Goal: Use online tool/utility: Utilize a website feature to perform a specific function

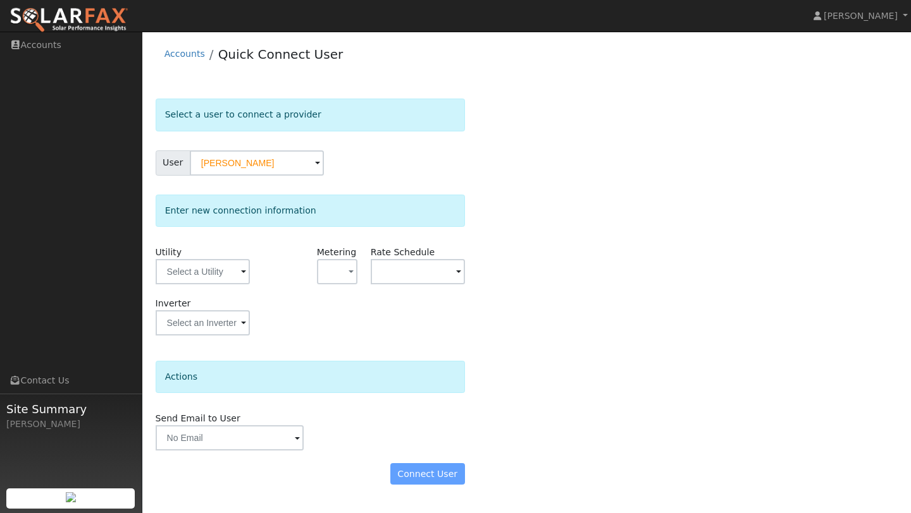
click at [89, 15] on img at bounding box center [68, 20] width 119 height 27
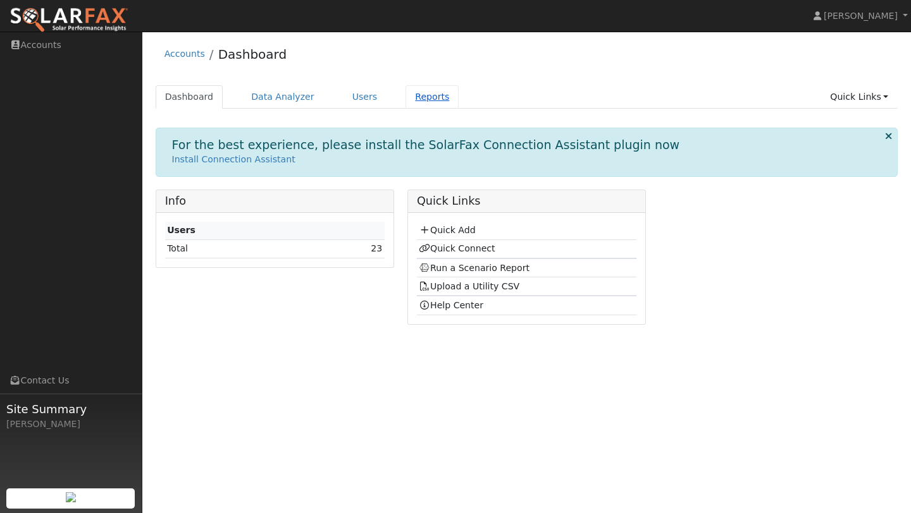
click at [431, 101] on link "Reports" at bounding box center [431, 96] width 53 height 23
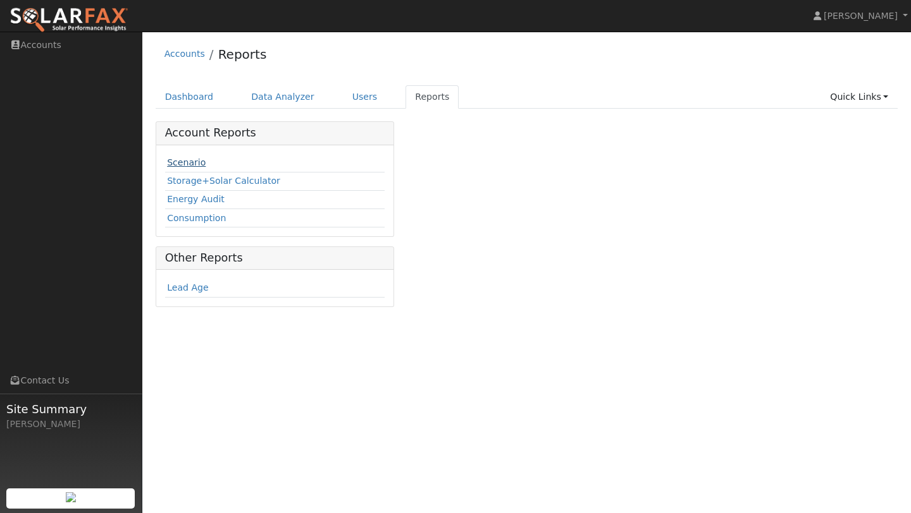
click at [193, 161] on link "Scenario" at bounding box center [186, 162] width 39 height 10
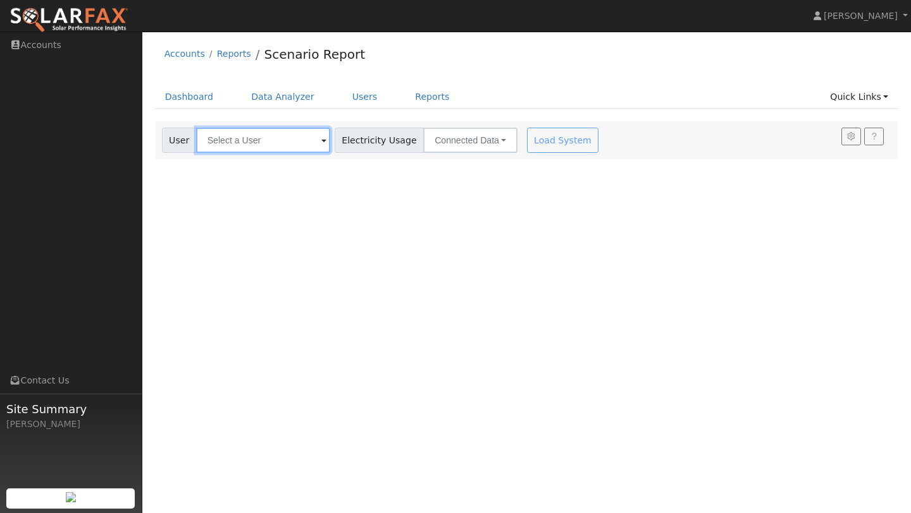
click at [247, 146] on input "text" at bounding box center [263, 140] width 134 height 25
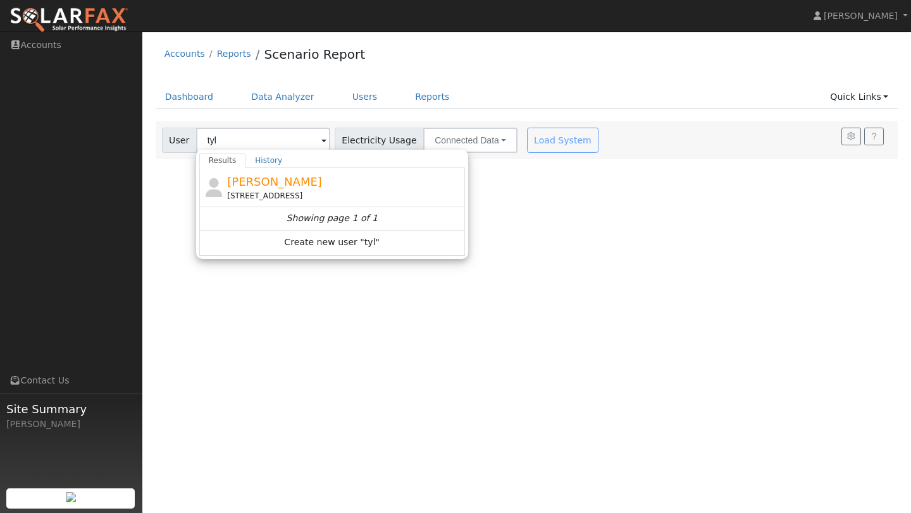
click at [240, 193] on div "[STREET_ADDRESS]" at bounding box center [344, 195] width 235 height 11
type input "[PERSON_NAME]"
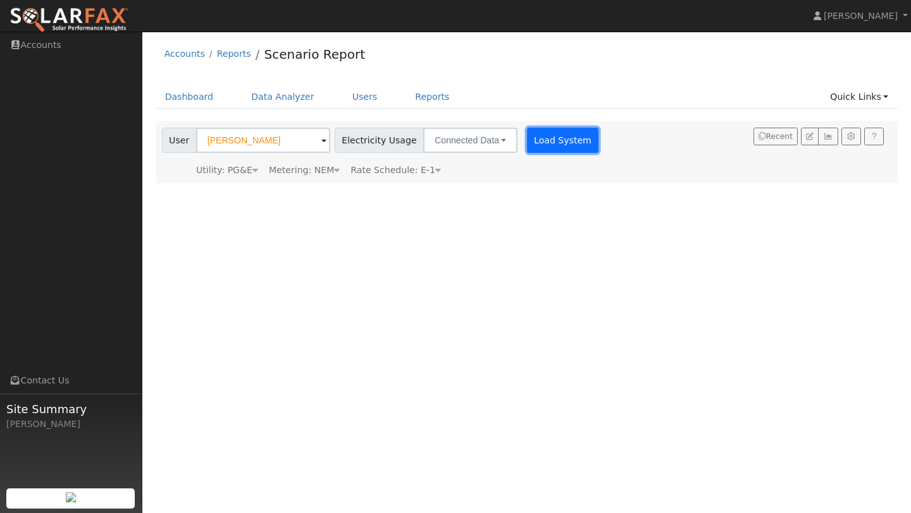
click at [572, 140] on button "Load System" at bounding box center [563, 140] width 72 height 25
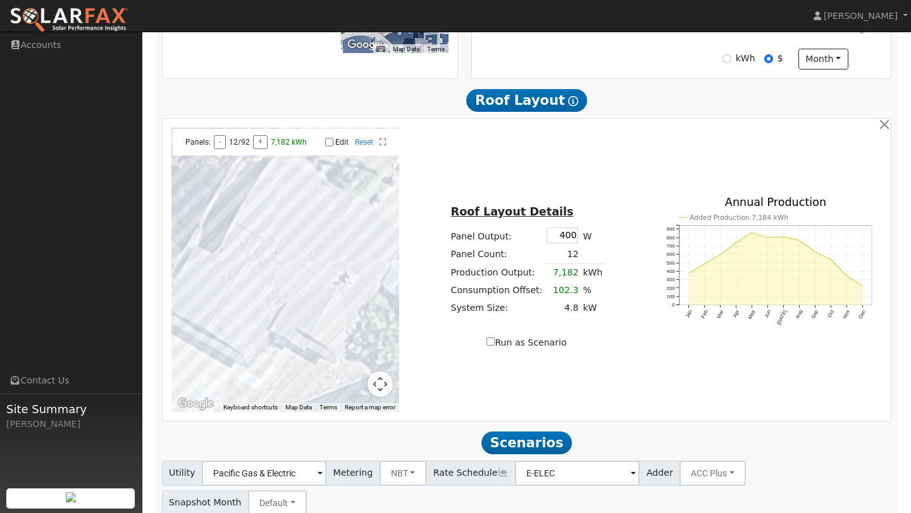
scroll to position [520, 0]
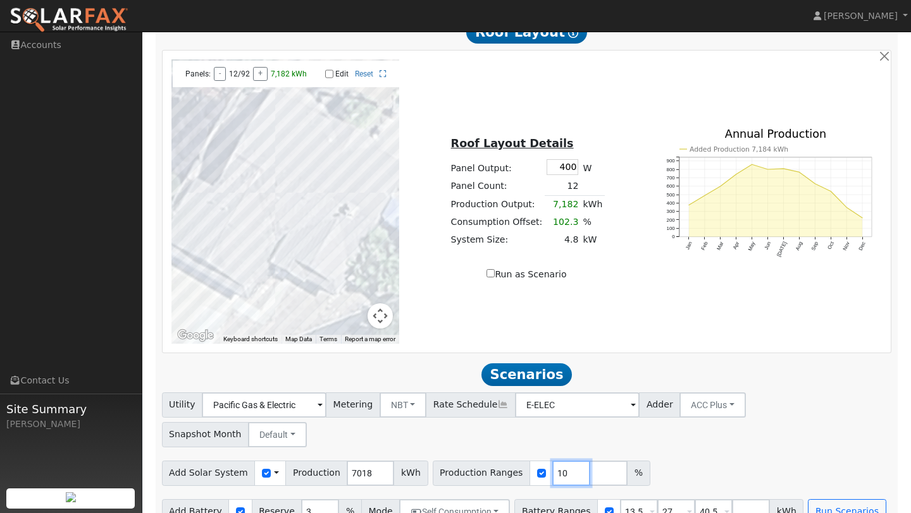
click at [552, 461] on input "10" at bounding box center [571, 473] width 38 height 25
type input "155"
click at [589, 461] on input "number" at bounding box center [608, 473] width 38 height 25
type input "160"
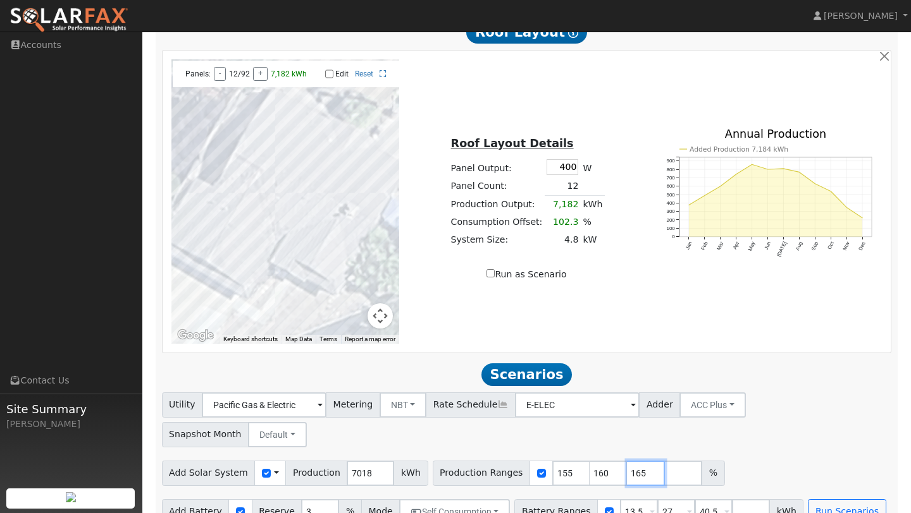
type input "165"
click at [623, 500] on input "13.5" at bounding box center [639, 512] width 38 height 25
click at [628, 500] on input "13.5" at bounding box center [639, 512] width 38 height 25
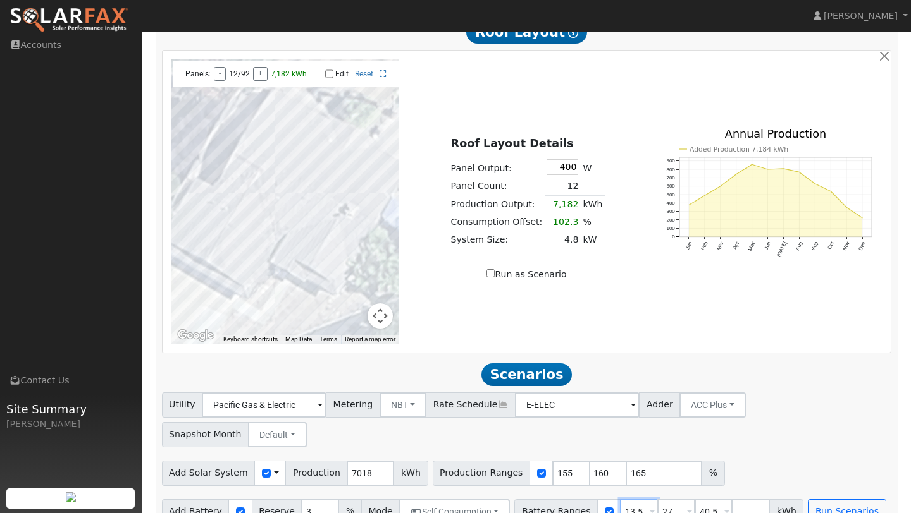
click at [628, 500] on input "13.5" at bounding box center [639, 512] width 38 height 25
click at [700, 500] on input "40.5" at bounding box center [713, 512] width 38 height 25
type input "2"
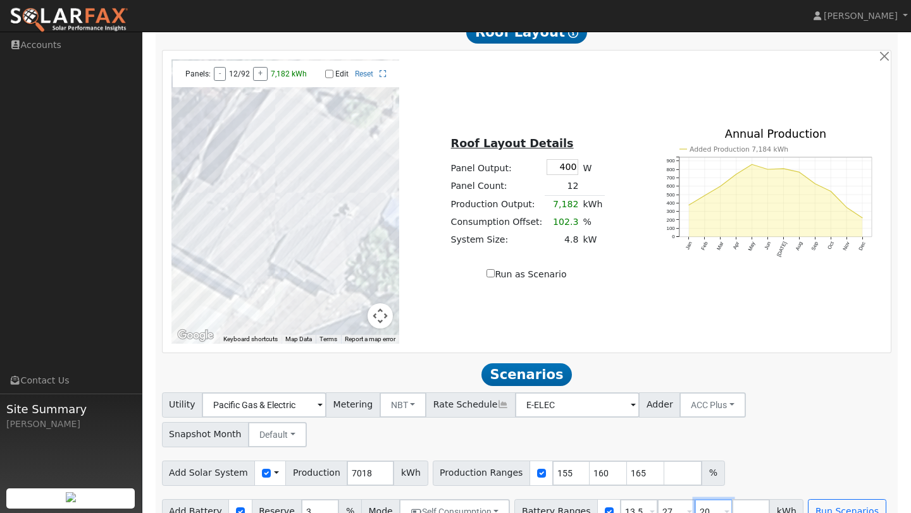
type input "20"
type input "27"
type input "30"
click at [775, 457] on div "Add Solar System Use CSV Data Production 7018 kWh Production Ranges 155 160 165…" at bounding box center [526, 472] width 734 height 30
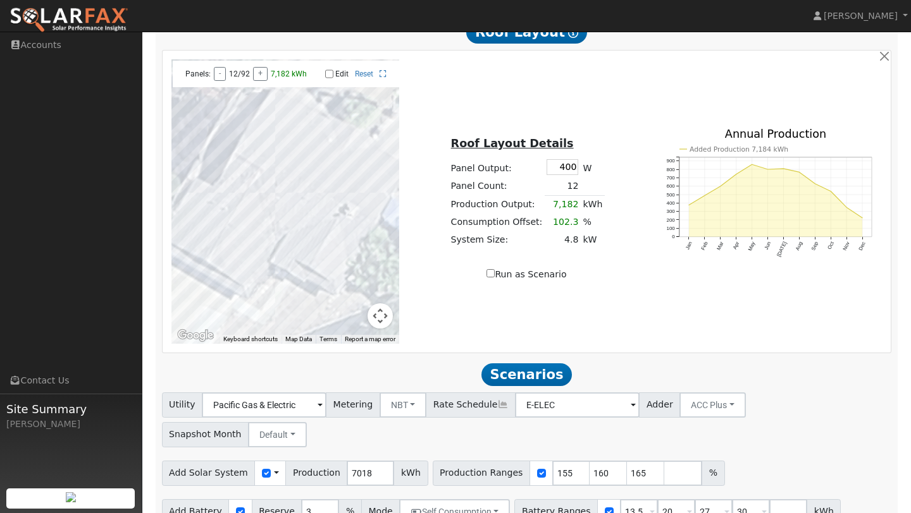
scroll to position [550, 0]
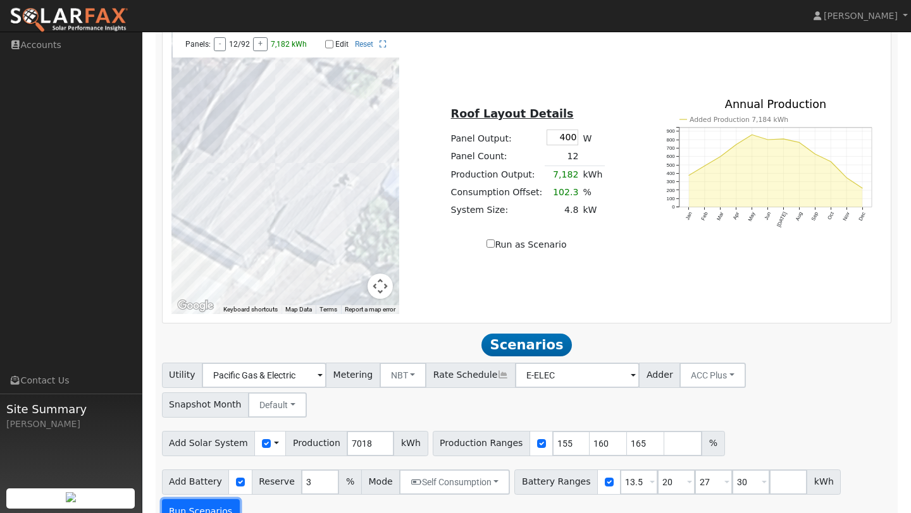
click at [209, 500] on button "Run Scenarios" at bounding box center [201, 512] width 78 height 25
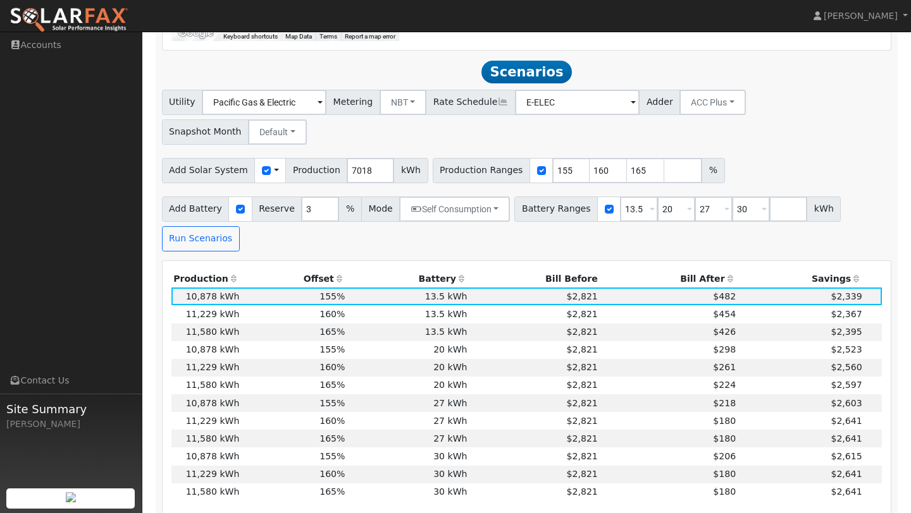
scroll to position [851, 0]
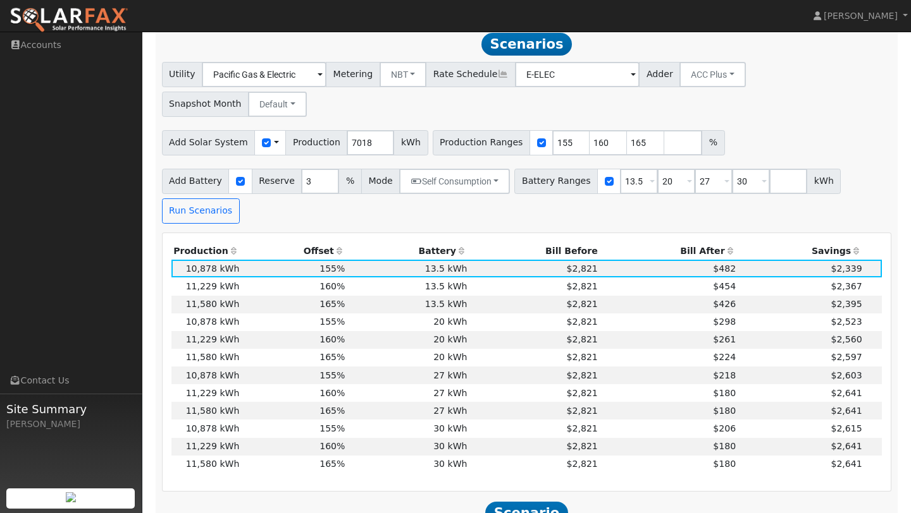
click at [725, 247] on icon at bounding box center [730, 251] width 11 height 9
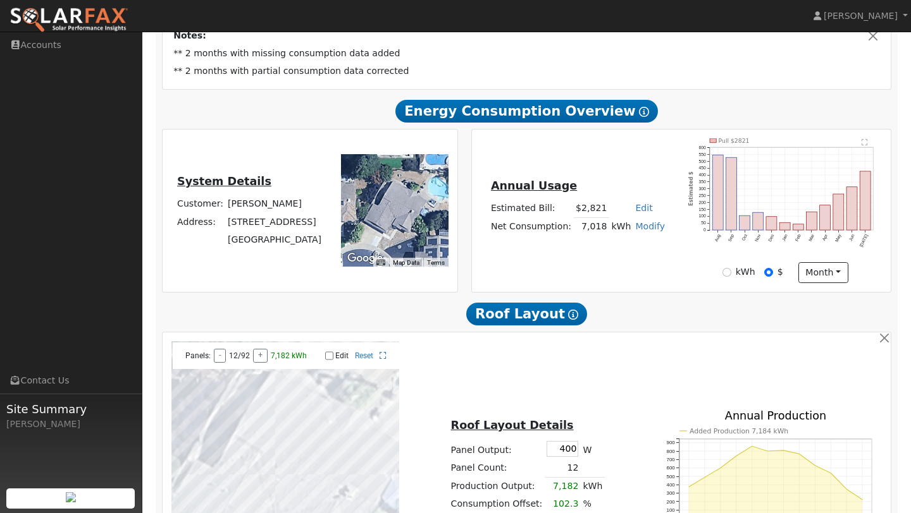
scroll to position [0, 0]
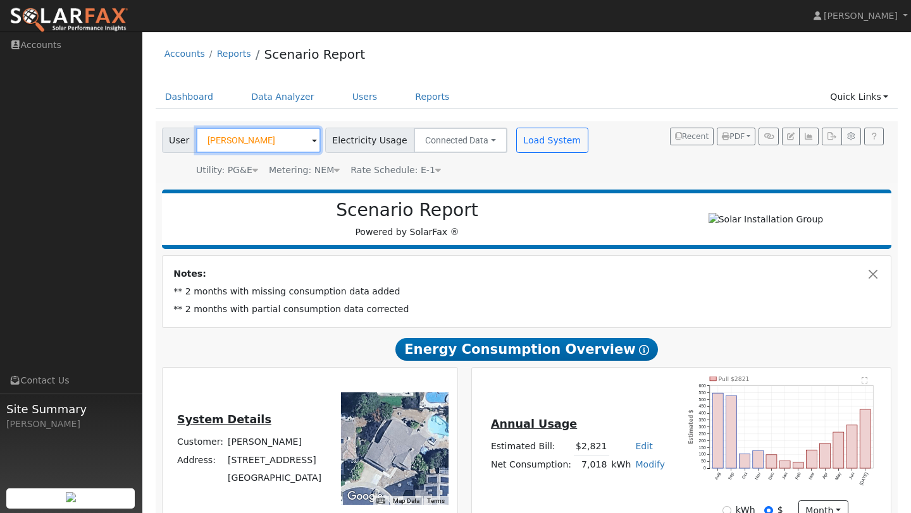
click at [216, 134] on input "Tyler Furtado" at bounding box center [258, 140] width 125 height 25
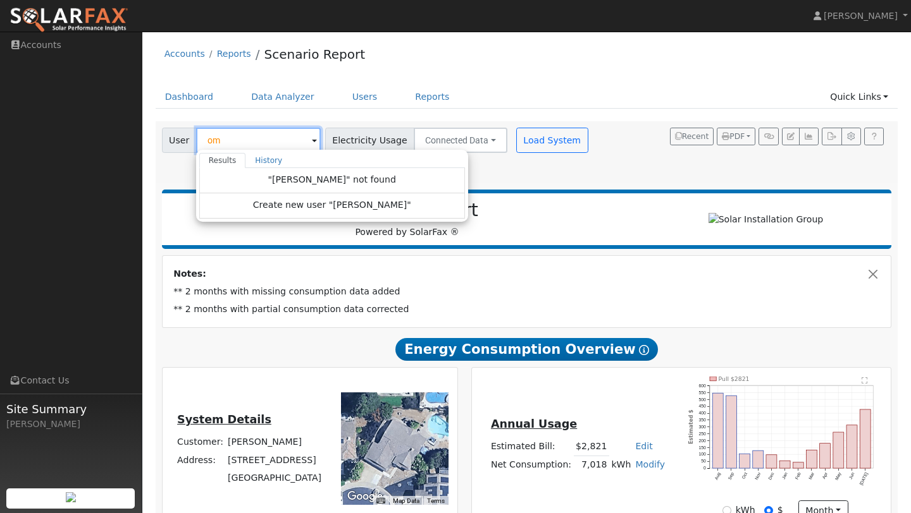
type input "o"
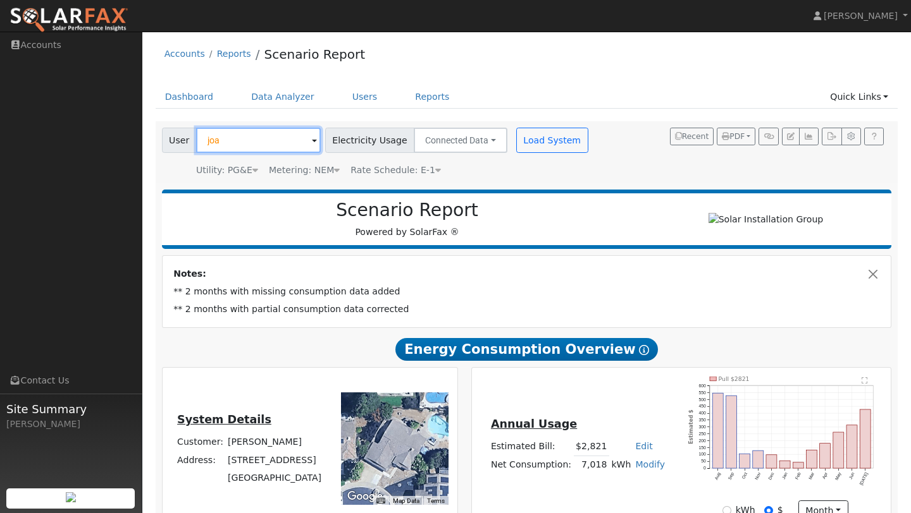
type input "joan"
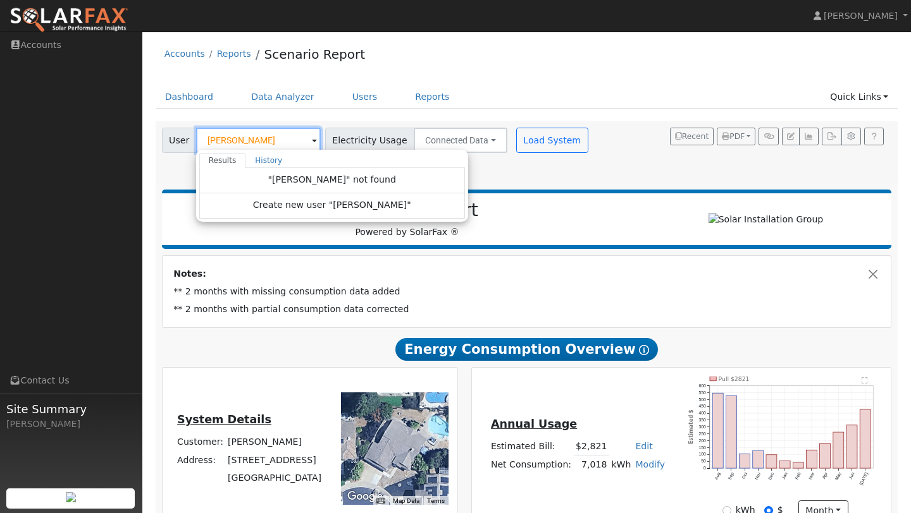
click at [273, 142] on input "joan" at bounding box center [258, 140] width 125 height 25
